Goal: Communication & Community: Answer question/provide support

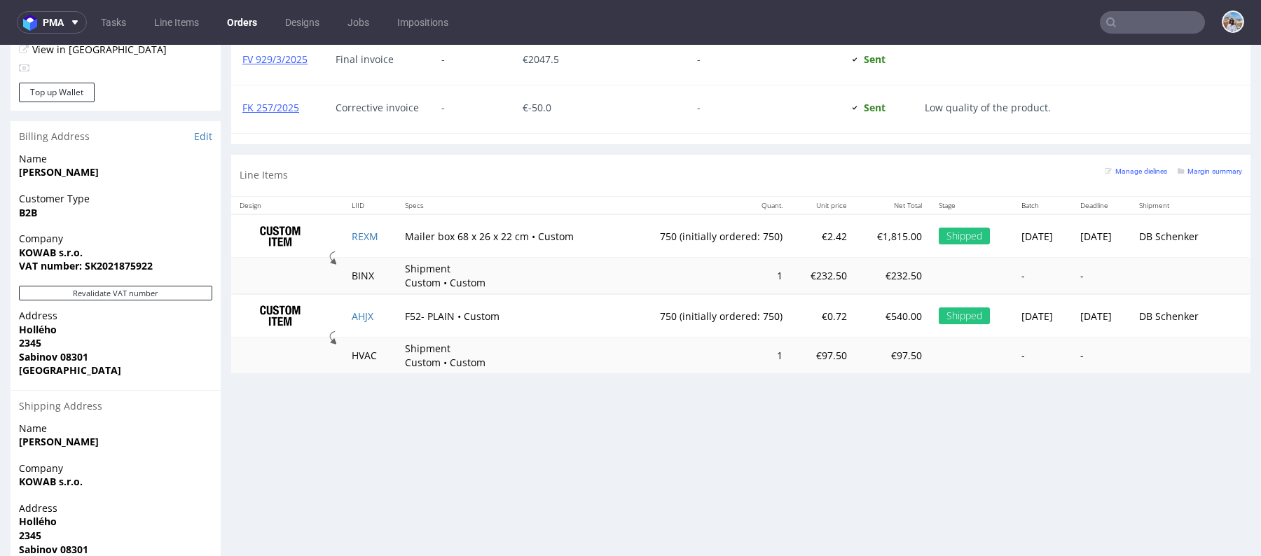
scroll to position [336, 0]
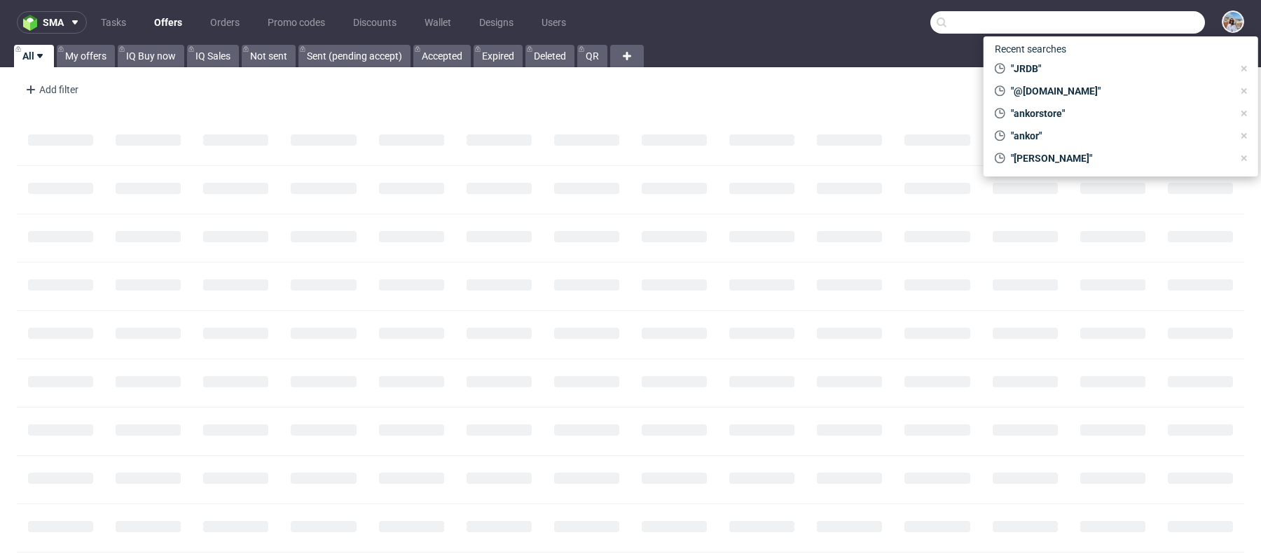
click at [1127, 18] on input "text" at bounding box center [1067, 22] width 275 height 22
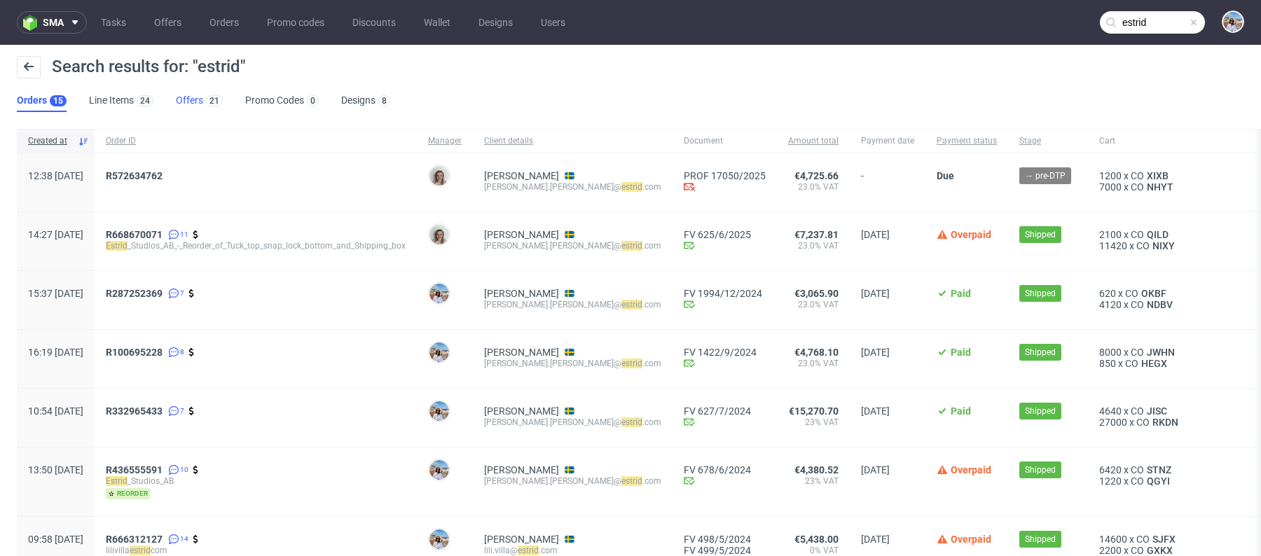
click at [194, 104] on link "Offers 21" at bounding box center [199, 101] width 47 height 22
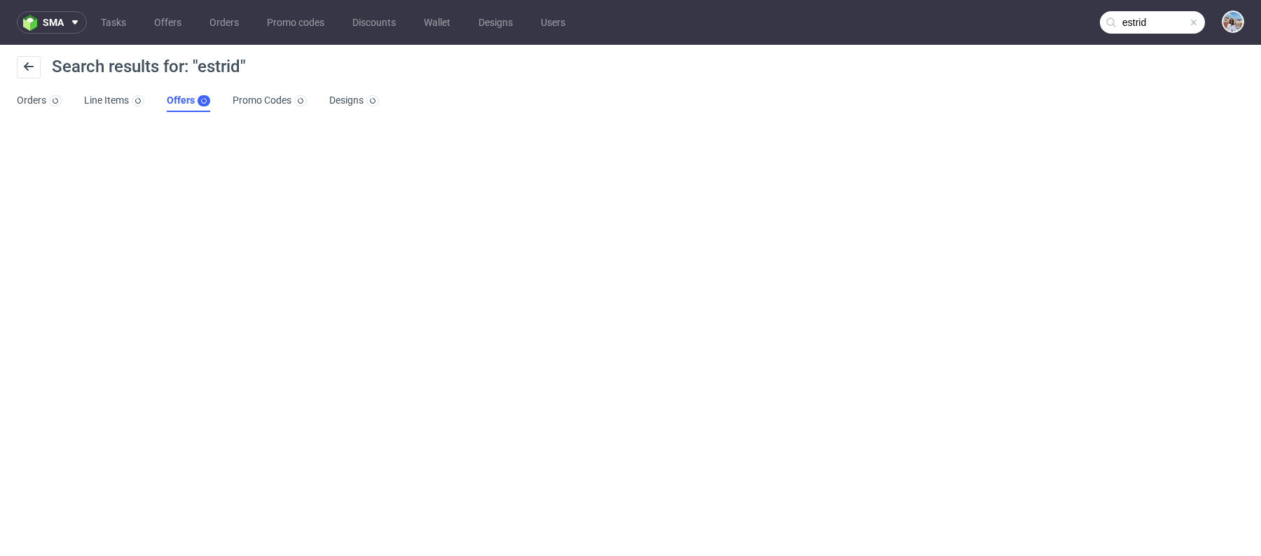
click at [1170, 23] on input "estrid" at bounding box center [1152, 22] width 105 height 22
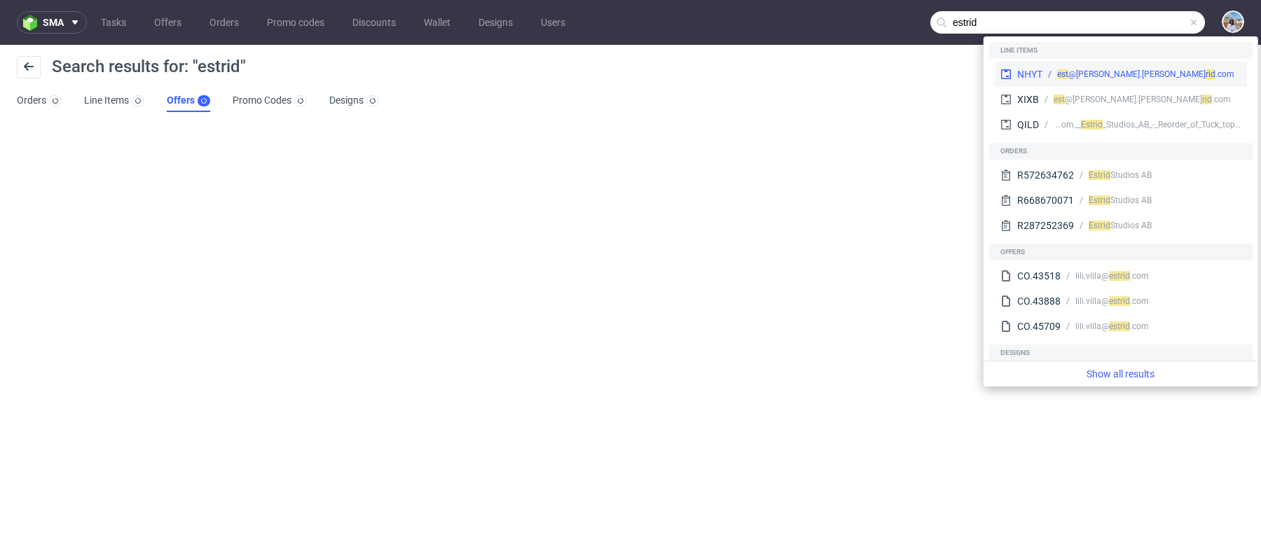
type input "estrid"
click at [1205, 73] on div "rid .com" at bounding box center [1219, 74] width 29 height 13
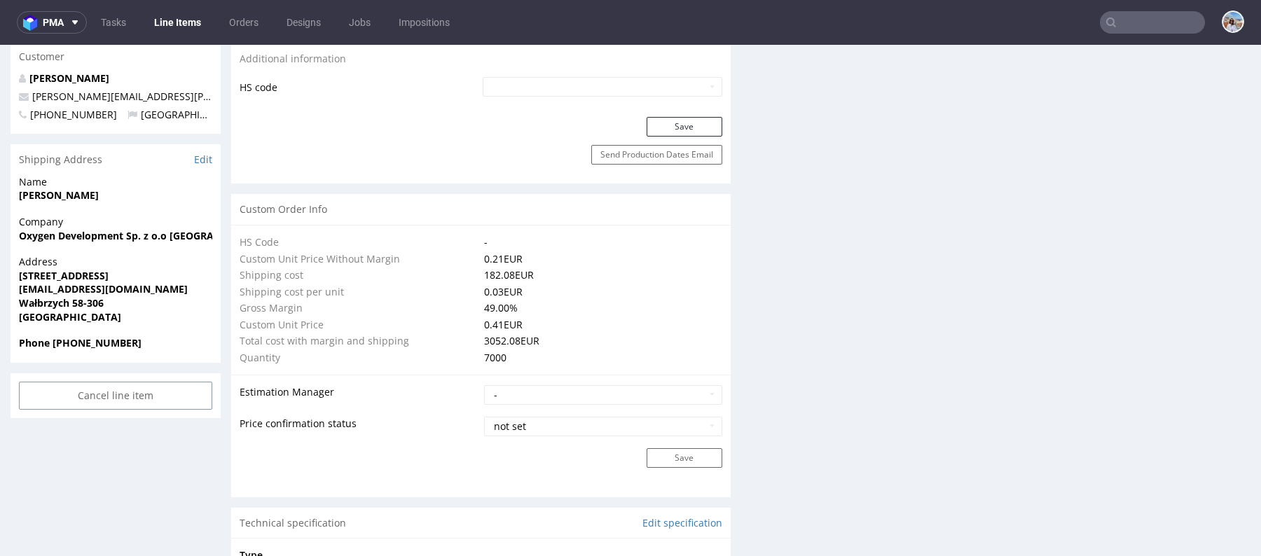
scroll to position [727, 0]
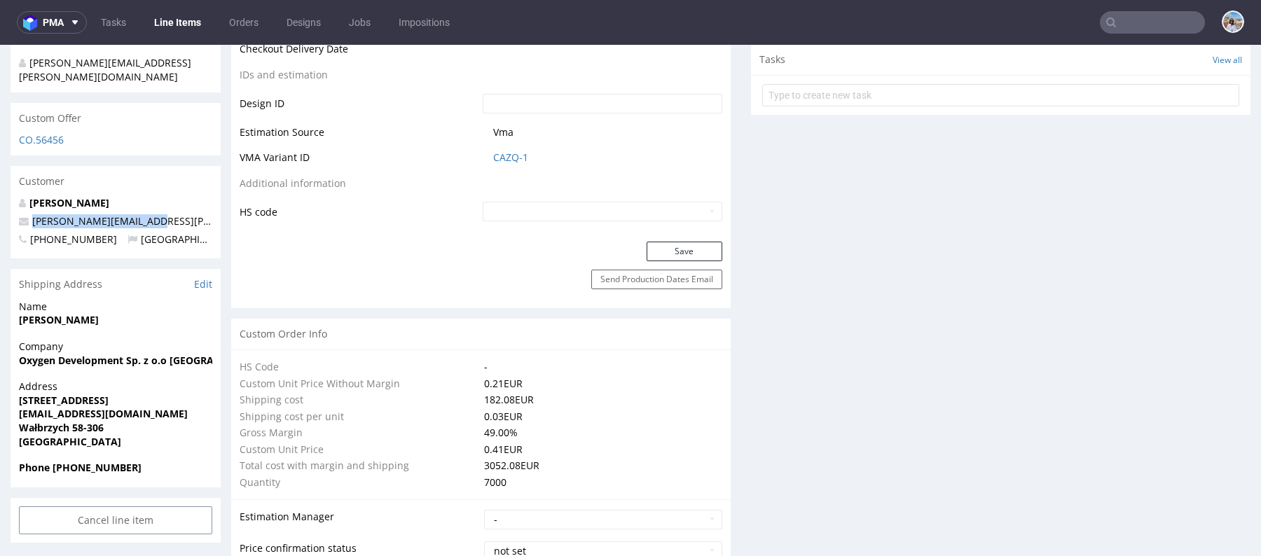
drag, startPoint x: 148, startPoint y: 196, endPoint x: 31, endPoint y: 196, distance: 117.0
click at [31, 214] on p "arturo.casas@estrid.com" at bounding box center [115, 221] width 193 height 14
copy link "arturo.casas@estrid.com"
click at [1113, 20] on input "text" at bounding box center [1152, 22] width 105 height 22
paste input "arturo.casas@estrid.com"
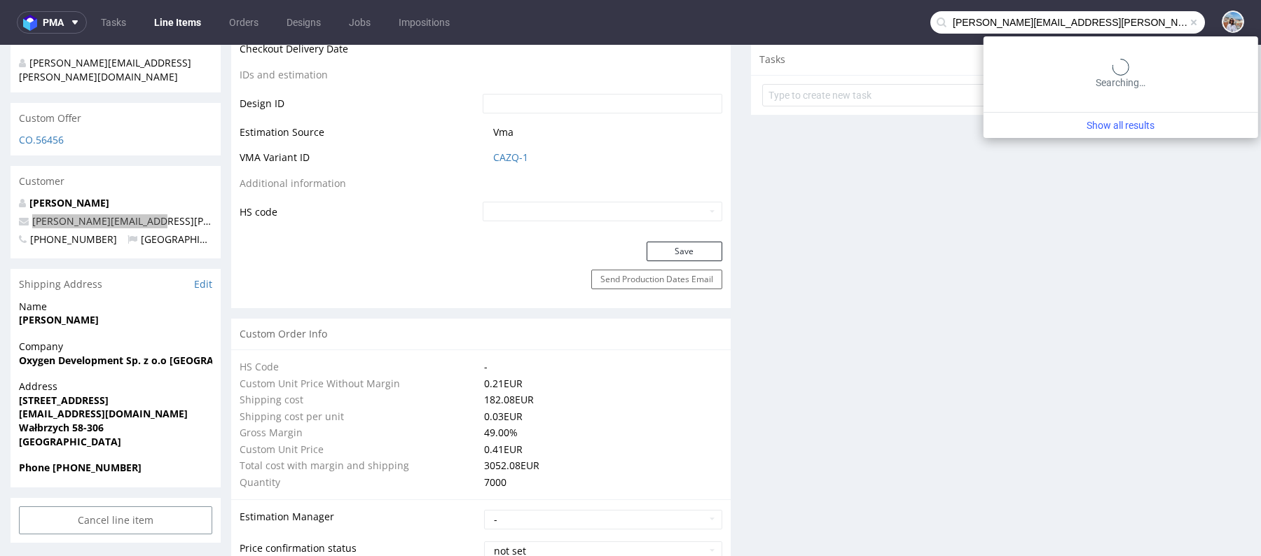
type input "arturo.casas@estrid.com"
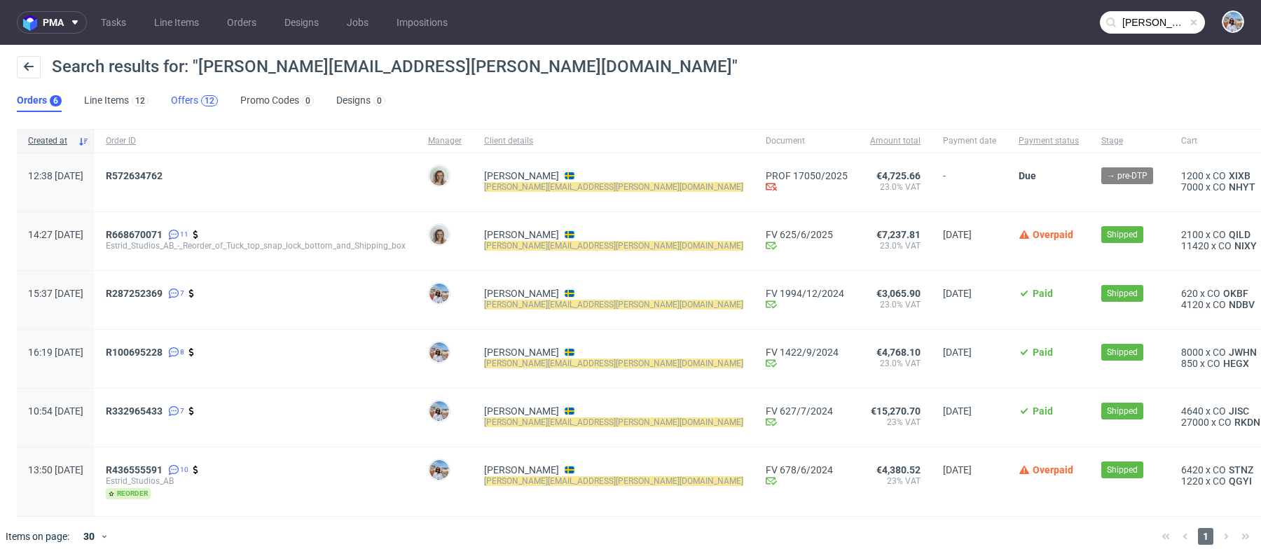
click at [205, 97] on div "12" at bounding box center [209, 101] width 10 height 10
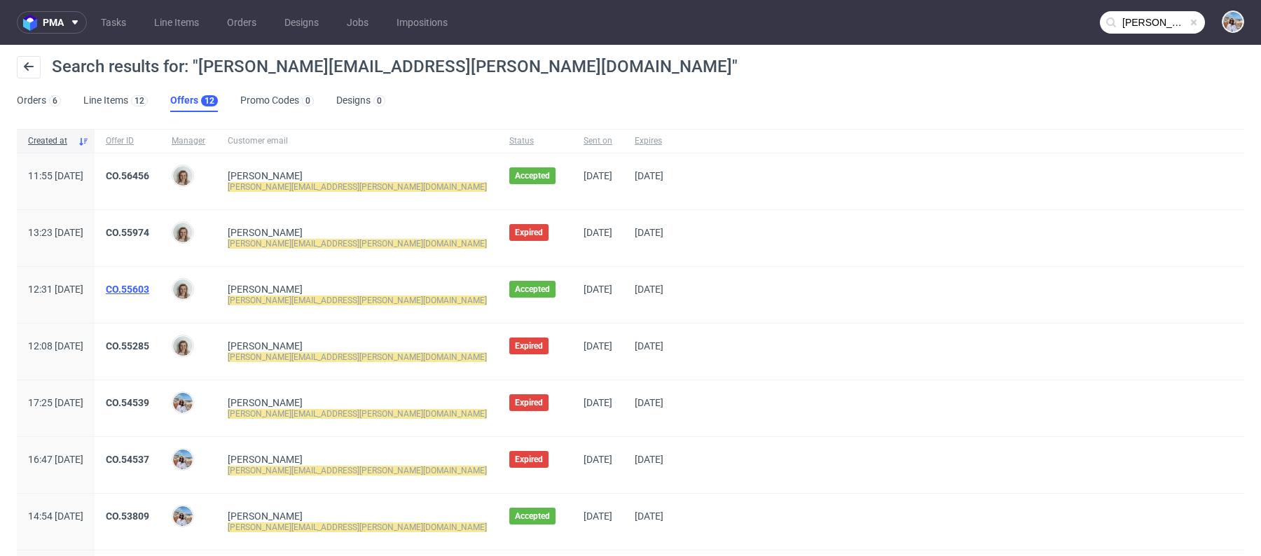
click at [149, 286] on link "CO.55603" at bounding box center [127, 289] width 43 height 11
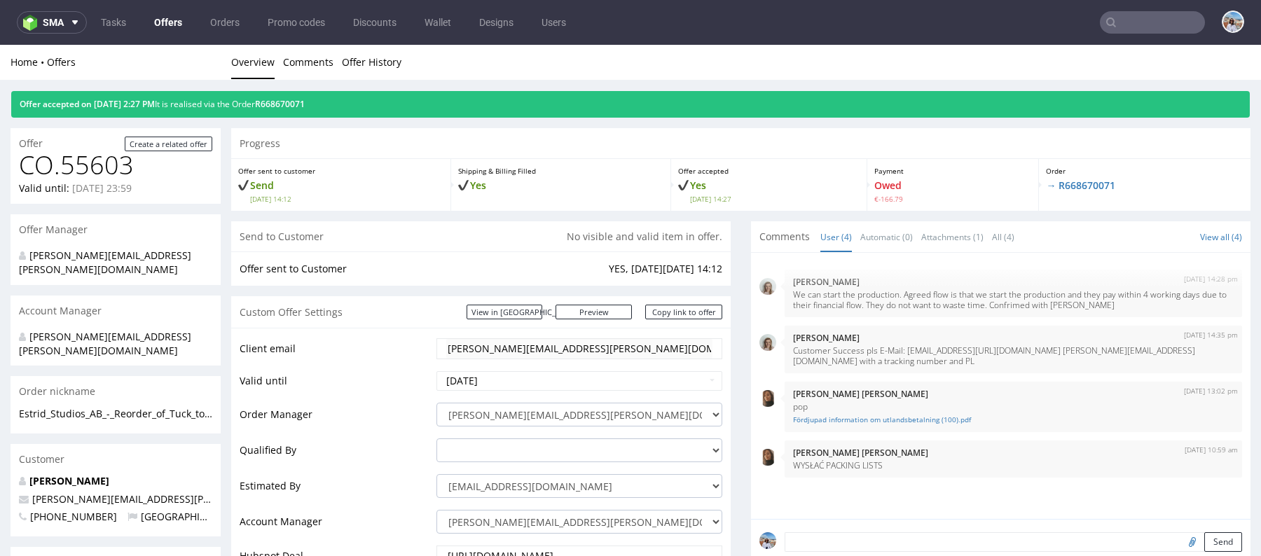
scroll to position [4, 0]
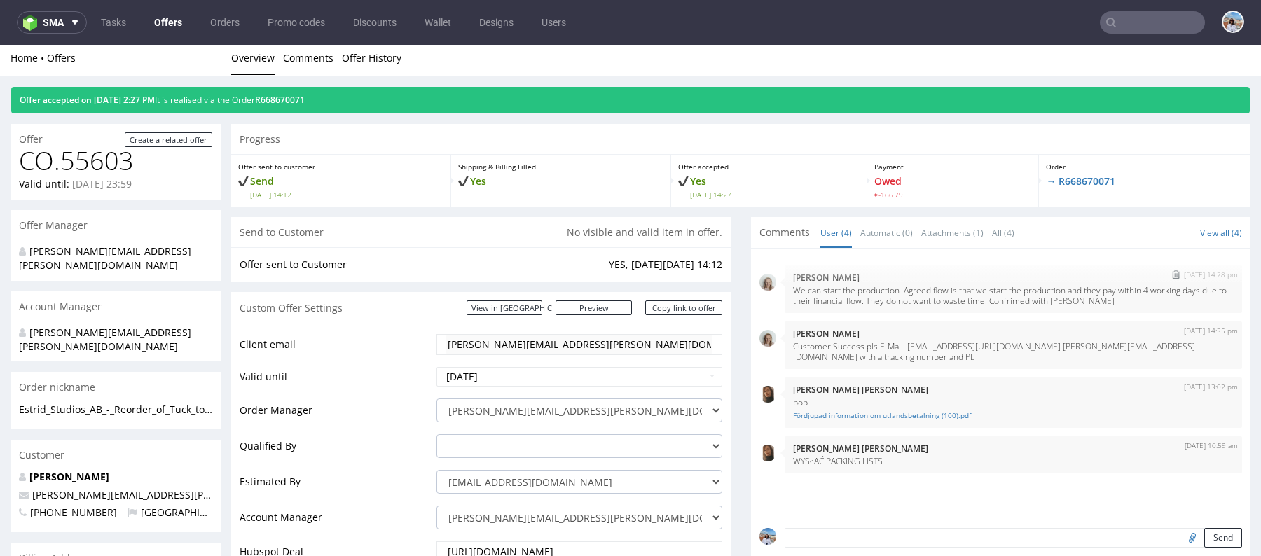
drag, startPoint x: 1146, startPoint y: 300, endPoint x: 781, endPoint y: 284, distance: 365.2
click at [784, 284] on div "21st May 25 | 14:28 pm Monika Poźniak We can start the production. Agreed flow …" at bounding box center [1012, 289] width 457 height 48
copy p "We can start the production. Agreed flow is that we start the production and th…"
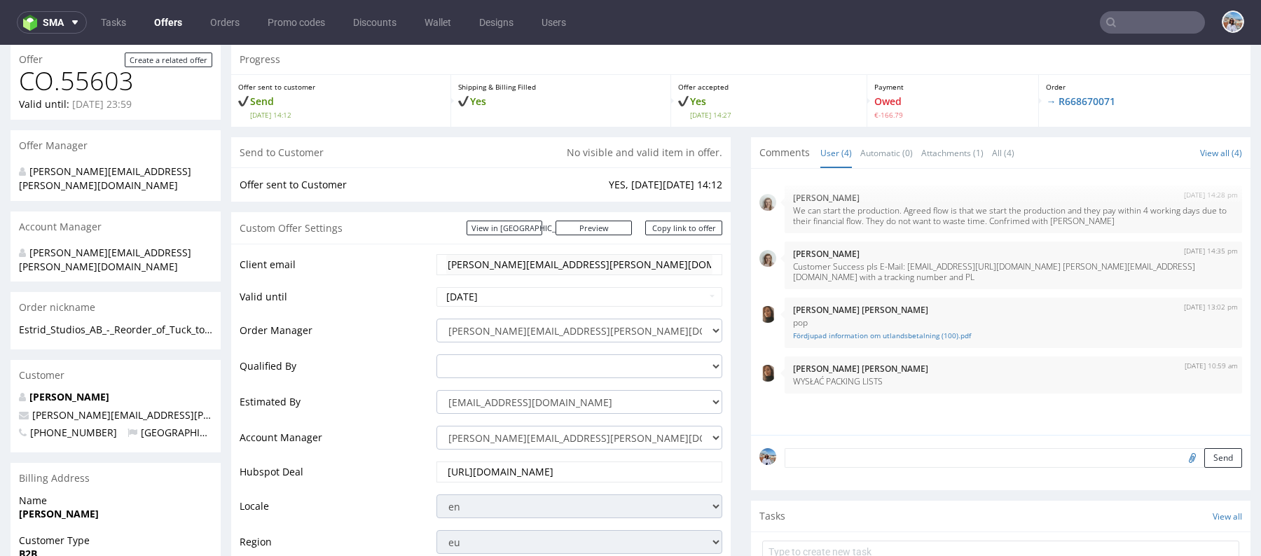
scroll to position [0, 0]
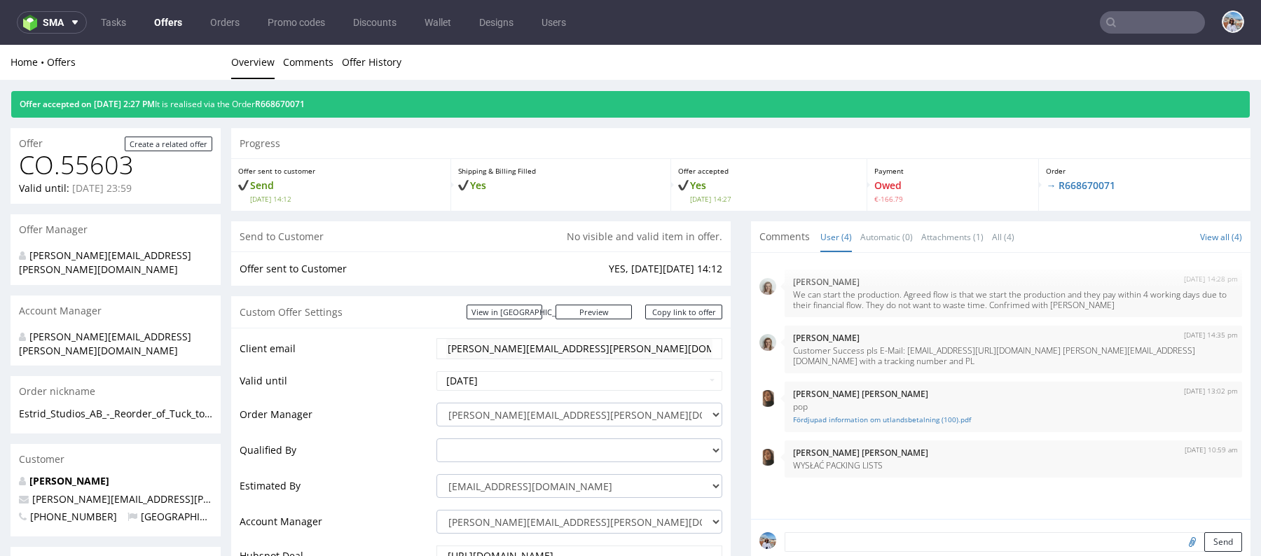
click at [1144, 29] on input "text" at bounding box center [1152, 22] width 105 height 22
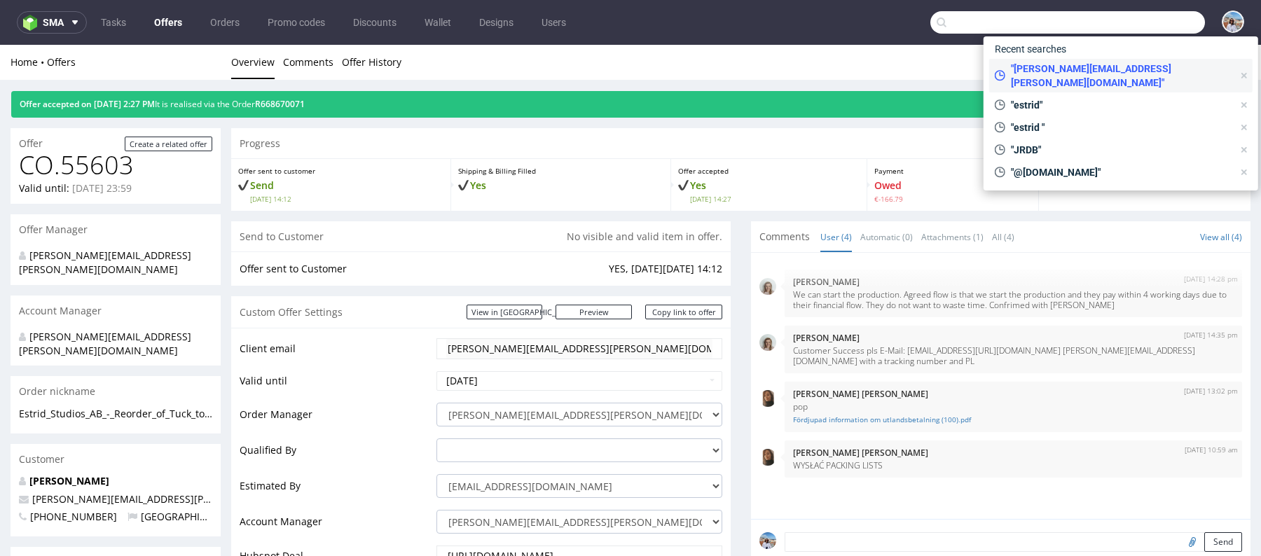
click at [1072, 64] on span ""arturo.casas@estrid.com"" at bounding box center [1119, 76] width 228 height 28
type input "arturo.casas@estrid.com"
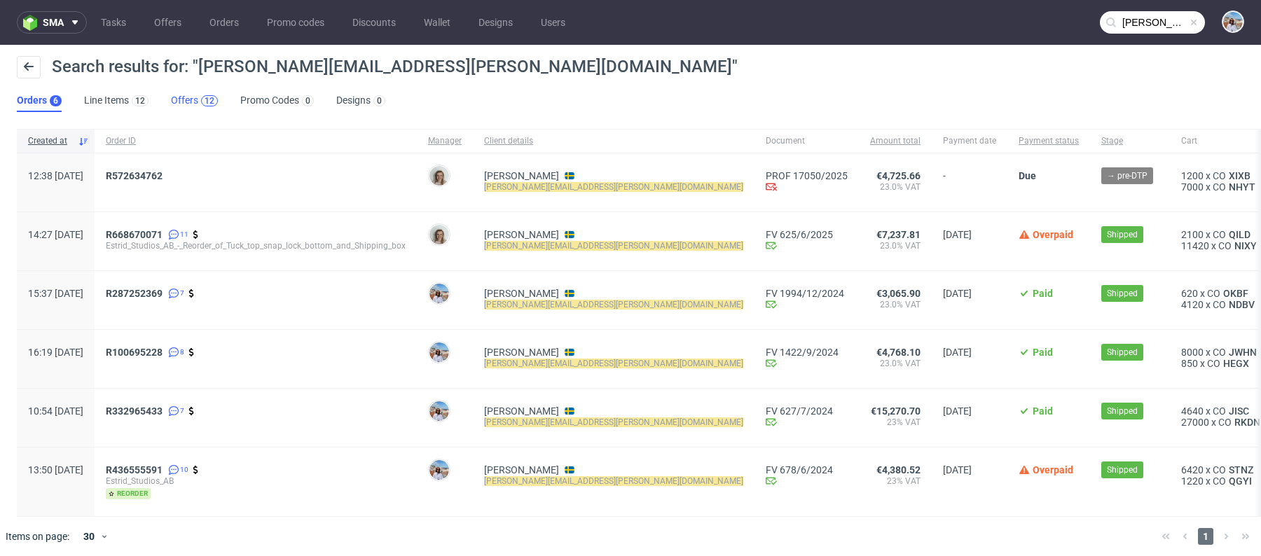
click at [207, 102] on div "12" at bounding box center [209, 101] width 10 height 10
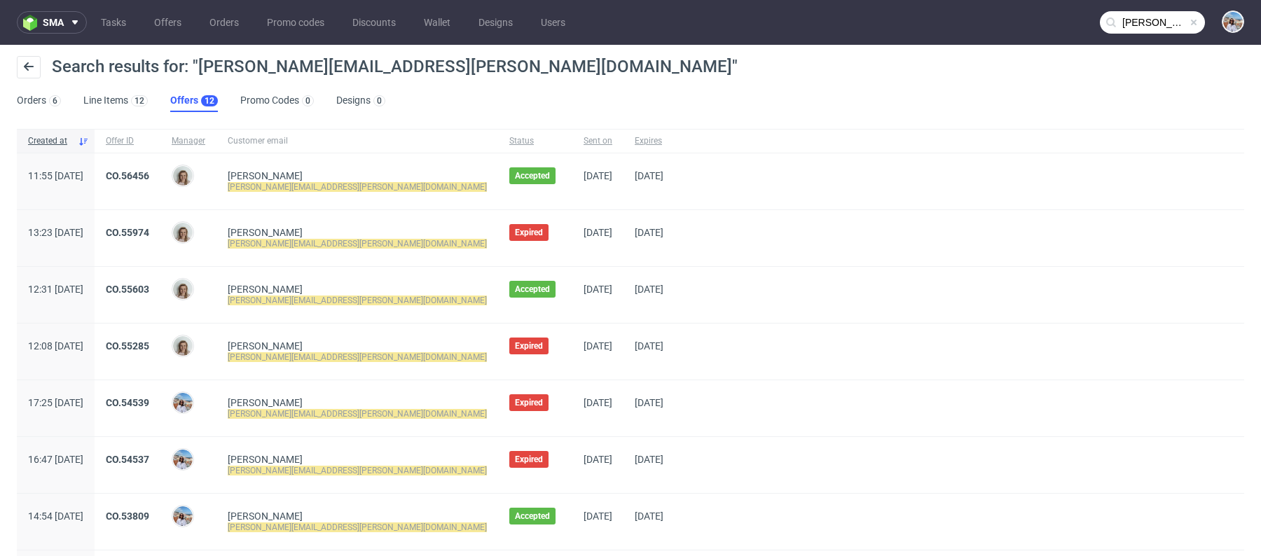
click at [149, 183] on span "CO.56456" at bounding box center [127, 181] width 43 height 22
click at [149, 170] on link "CO.56456" at bounding box center [127, 175] width 43 height 11
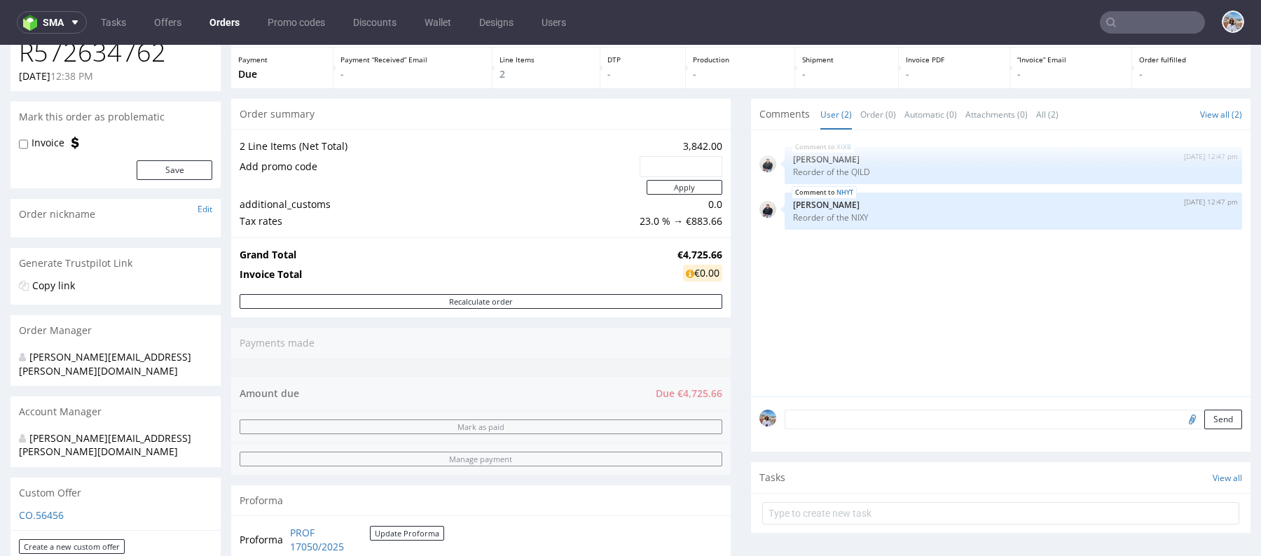
scroll to position [104, 0]
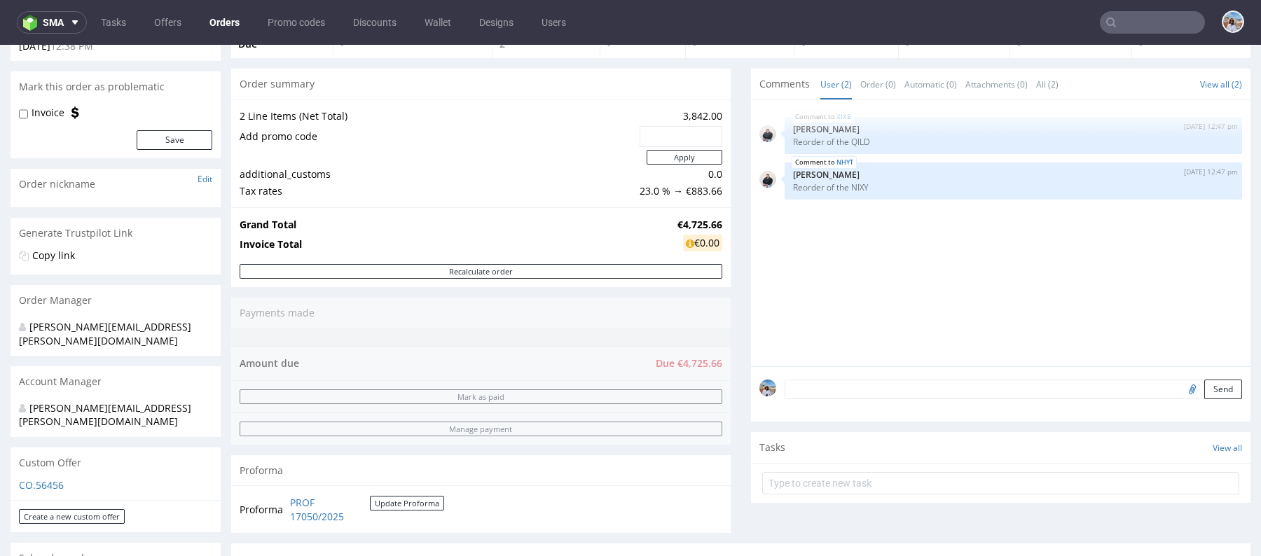
click at [820, 389] on textarea at bounding box center [1012, 390] width 457 height 20
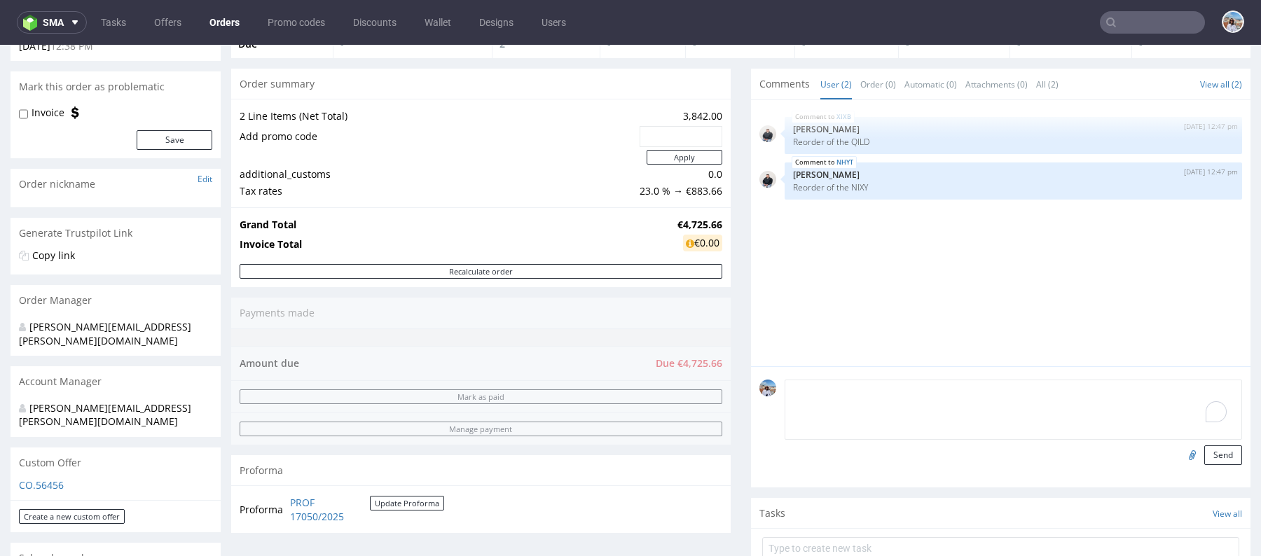
paste textarea "We can start the production. Agreed flow is that we start the production and th…"
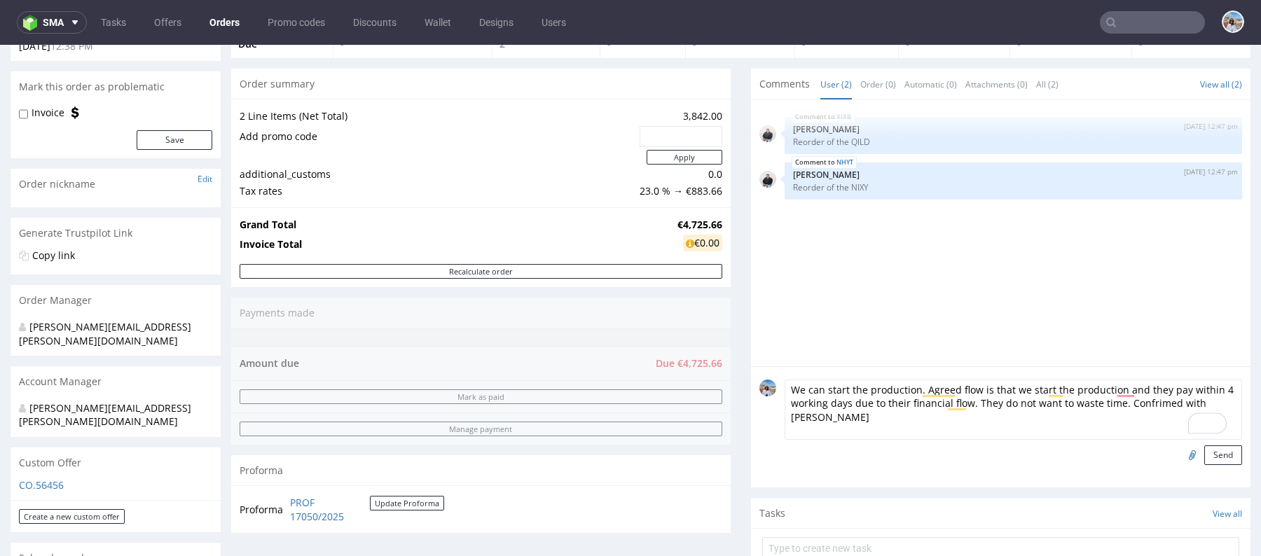
drag, startPoint x: 1116, startPoint y: 399, endPoint x: 1121, endPoint y: 438, distance: 39.6
click at [1121, 438] on form "We can start the production. Agreed flow is that we start the production and th…" at bounding box center [1012, 422] width 457 height 85
drag, startPoint x: 966, startPoint y: 403, endPoint x: 1201, endPoint y: 403, distance: 234.6
click at [1201, 403] on textarea "We can start the production. Agreed flow is that we start the production and th…" at bounding box center [1012, 410] width 457 height 60
type textarea "We can start the production. Agreed flow is that we start the production and th…"
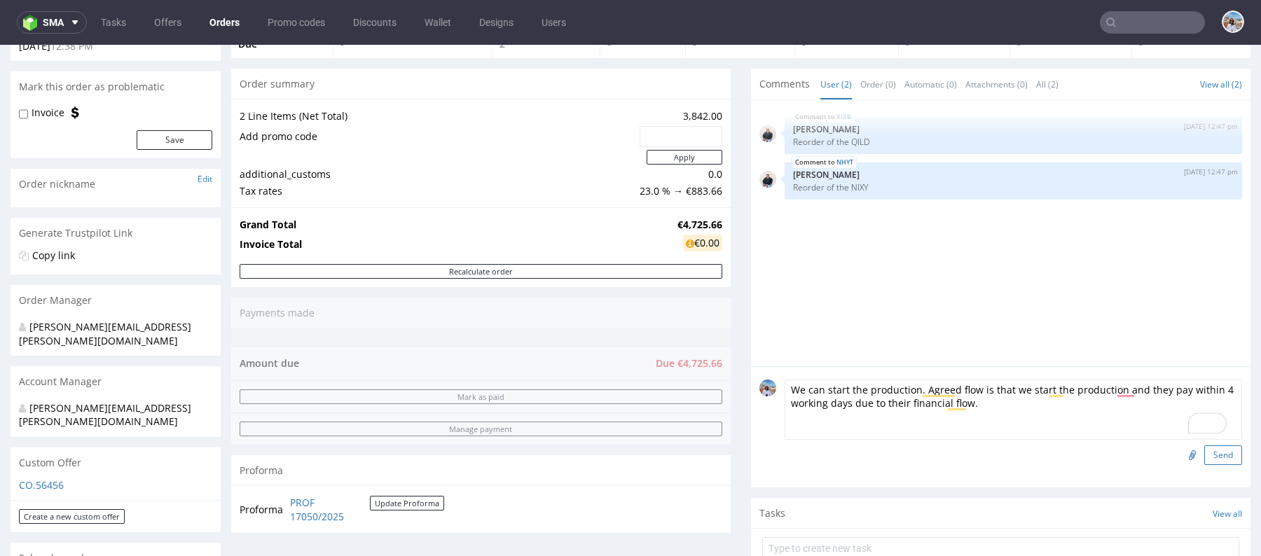
click at [1218, 456] on button "Send" at bounding box center [1223, 455] width 38 height 20
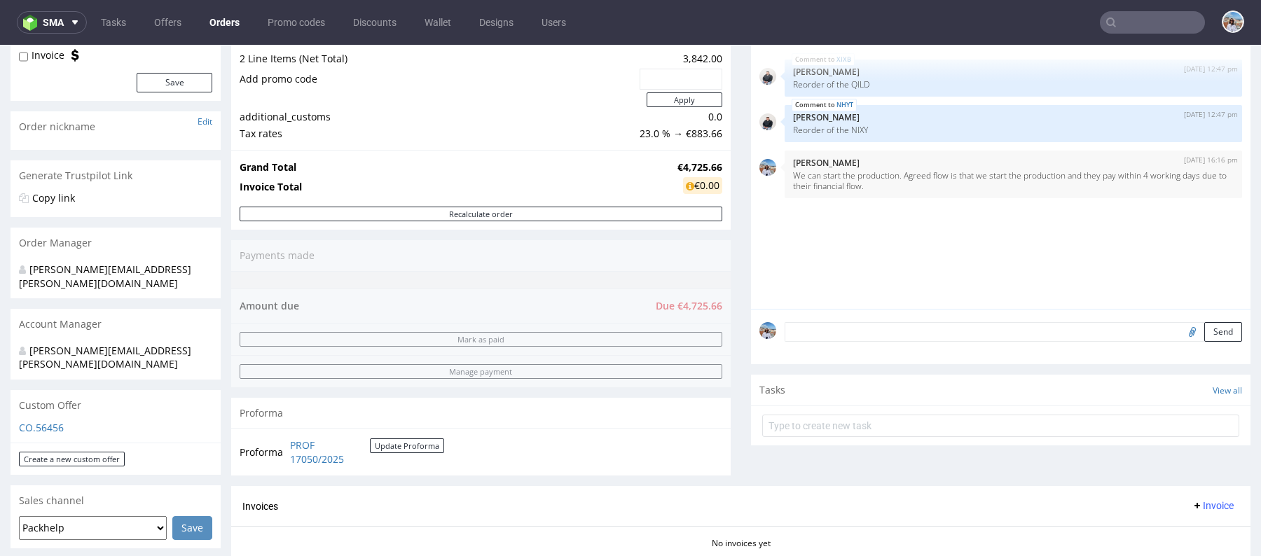
scroll to position [0, 0]
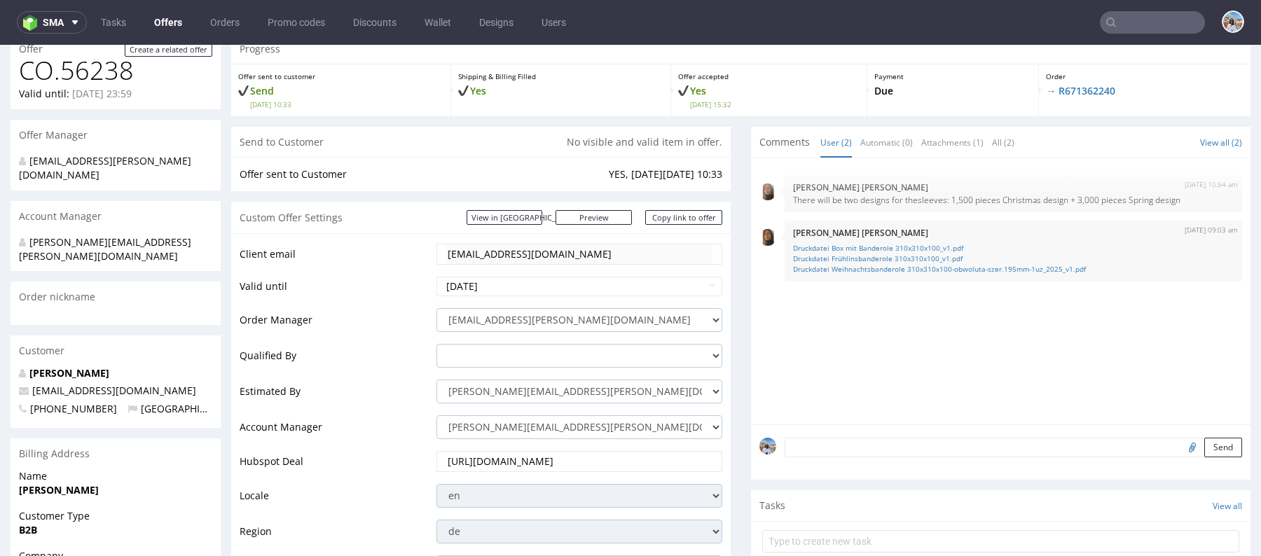
scroll to position [173, 0]
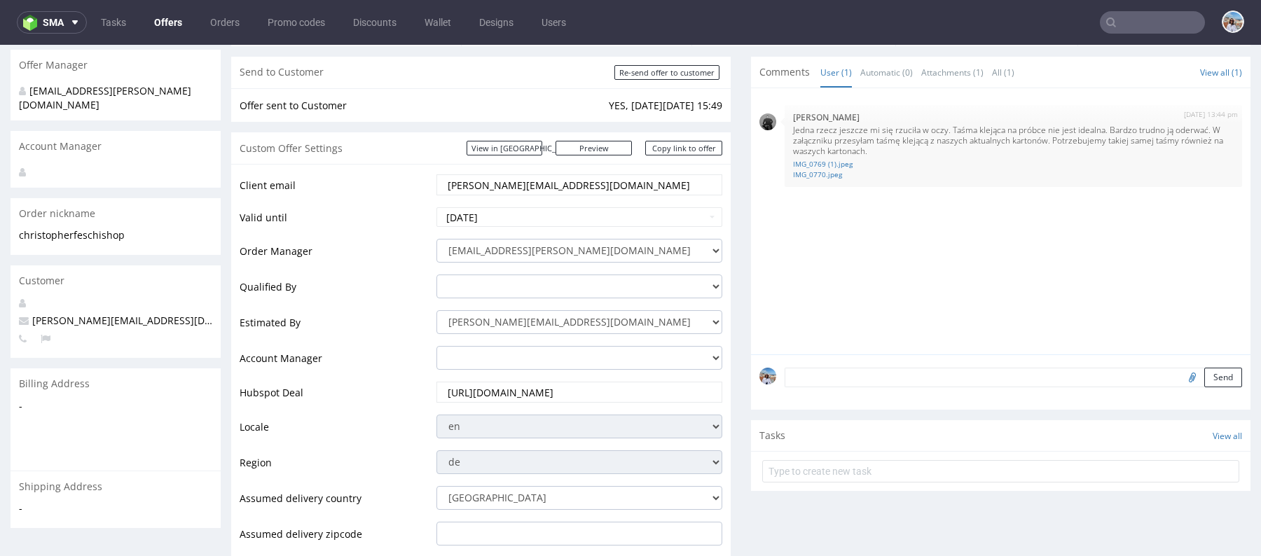
scroll to position [155, 0]
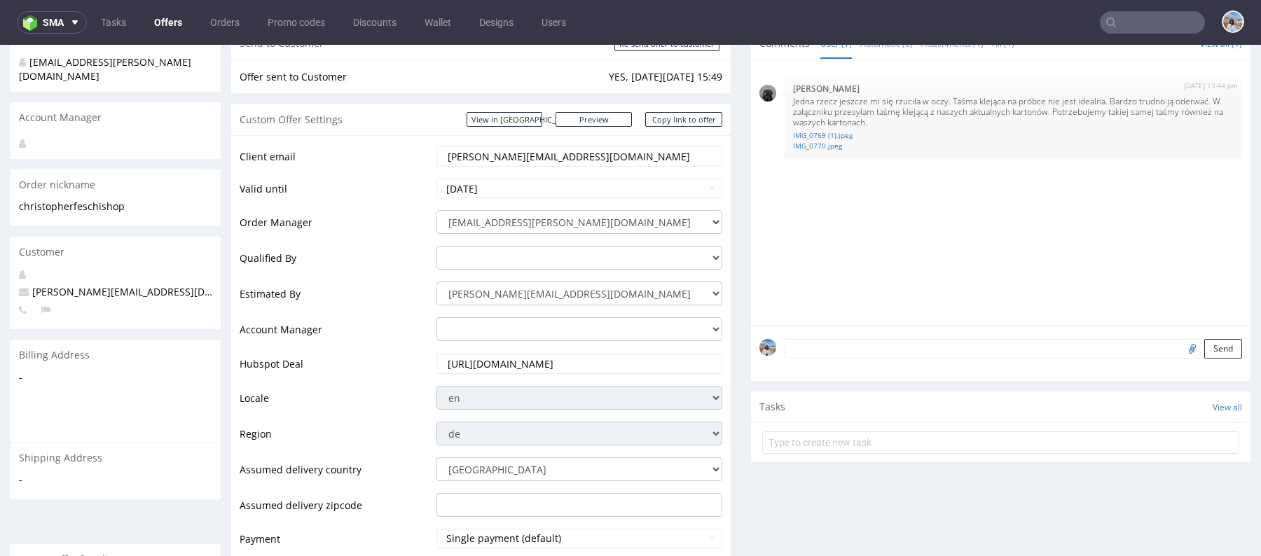
drag, startPoint x: 499, startPoint y: 155, endPoint x: 590, endPoint y: 155, distance: 91.7
click at [590, 155] on input "[PERSON_NAME][EMAIL_ADDRESS][DOMAIN_NAME]" at bounding box center [579, 156] width 266 height 20
